Goal: Information Seeking & Learning: Understand process/instructions

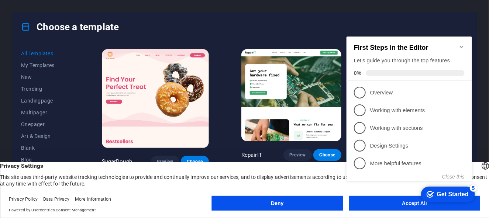
click at [388, 202] on div "checkmark Get Started 5 First Steps in the Editor Let's guide you through the t…" at bounding box center [410, 115] width 134 height 180
click at [381, 202] on div "checkmark Get Started 5 First Steps in the Editor Let's guide you through the t…" at bounding box center [410, 115] width 134 height 180
click at [419, 206] on appcues-checklist "Contextual help checklist present on screen" at bounding box center [410, 115] width 134 height 181
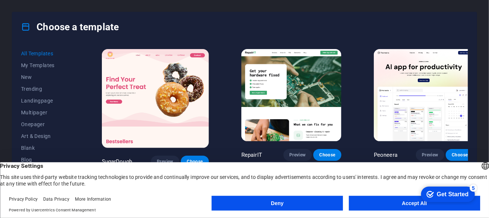
click at [415, 207] on button "Accept All" at bounding box center [414, 203] width 131 height 15
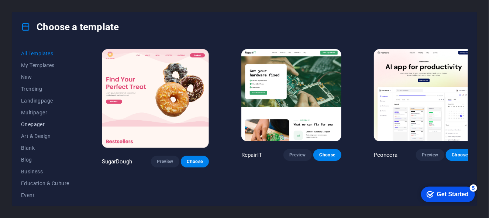
click at [38, 125] on span "Onepager" at bounding box center [45, 124] width 48 height 6
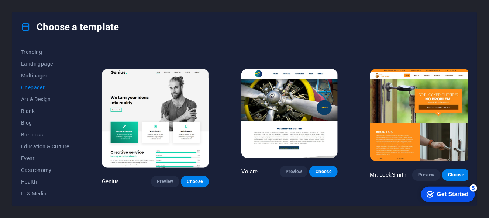
scroll to position [1586, 0]
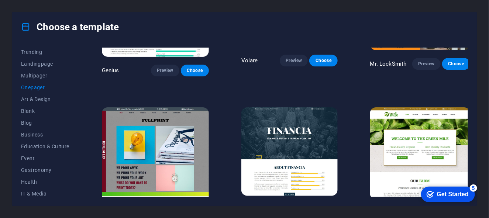
click at [308, 107] on img at bounding box center [289, 151] width 96 height 89
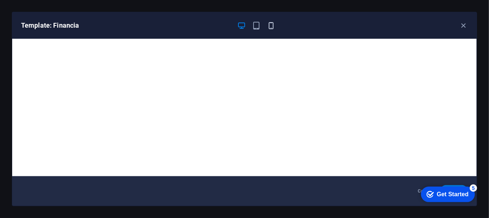
click at [268, 23] on icon "button" at bounding box center [271, 25] width 8 height 8
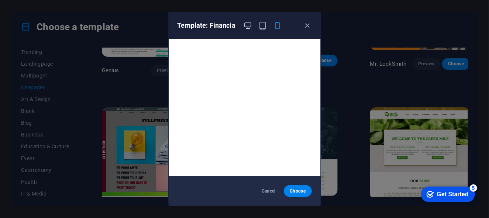
click at [250, 27] on icon "button" at bounding box center [247, 25] width 8 height 8
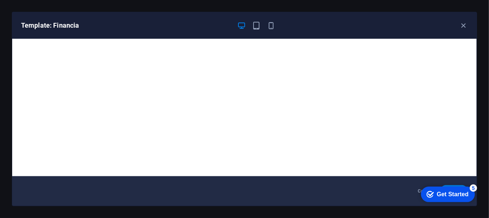
click at [451, 191] on div "Get Started" at bounding box center [452, 194] width 32 height 7
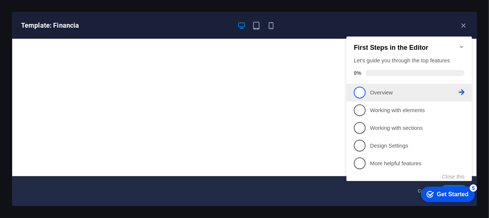
click at [374, 95] on link "1 Overview - incomplete" at bounding box center [408, 92] width 111 height 12
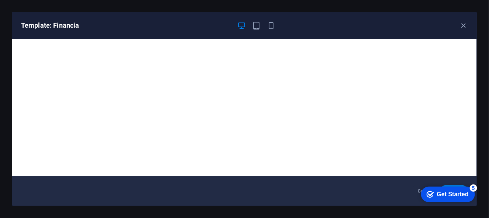
drag, startPoint x: 472, startPoint y: 187, endPoint x: 543, endPoint y: 297, distance: 131.4
click at [472, 187] on div "5" at bounding box center [472, 187] width 7 height 7
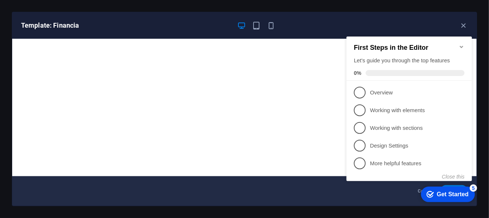
drag, startPoint x: 360, startPoint y: 90, endPoint x: 360, endPoint y: 94, distance: 4.1
click at [360, 90] on span "1" at bounding box center [359, 92] width 12 height 12
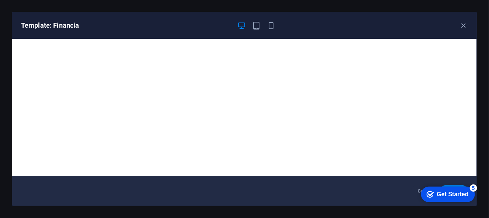
click at [472, 187] on div "5" at bounding box center [472, 187] width 7 height 7
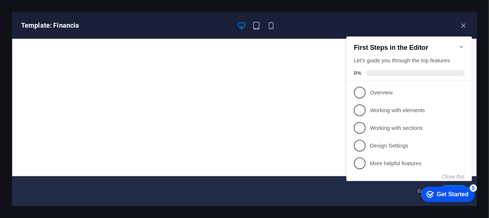
click at [463, 39] on div "First Steps in the Editor Let's guide you through the top features 0%" at bounding box center [408, 58] width 125 height 44
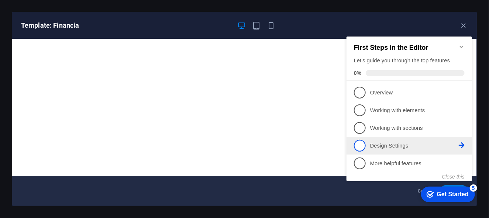
click at [371, 146] on p "Design Settings - incomplete" at bounding box center [414, 146] width 89 height 8
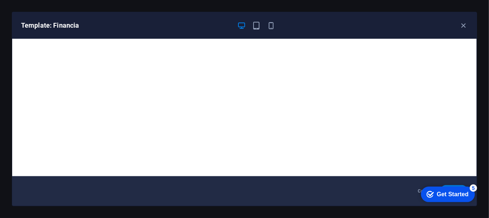
click at [455, 186] on div "checkmark Get Started 5" at bounding box center [447, 193] width 54 height 15
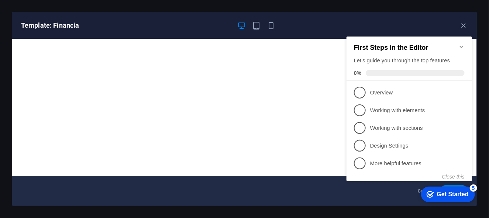
click at [456, 186] on div "checkmark Get Started 5" at bounding box center [447, 193] width 54 height 15
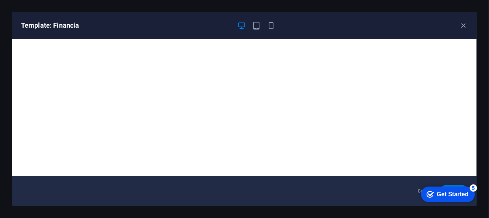
drag, startPoint x: 476, startPoint y: 351, endPoint x: 405, endPoint y: 194, distance: 172.7
click at [415, 194] on html "checkmark Get Started 5 First Steps in the Editor Let's guide you through the t…" at bounding box center [446, 194] width 63 height 22
click at [406, 194] on div "Cancel Choose" at bounding box center [244, 191] width 464 height 30
click at [403, 192] on div "Cancel Choose" at bounding box center [244, 191] width 464 height 30
click at [463, 25] on icon "button" at bounding box center [463, 25] width 8 height 8
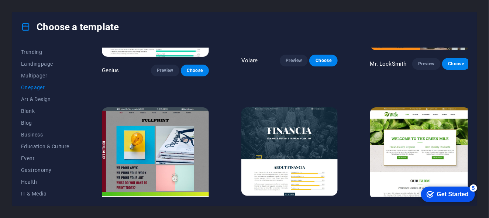
click at [436, 13] on div "Choose a template" at bounding box center [244, 27] width 464 height 30
